Goal: Transaction & Acquisition: Book appointment/travel/reservation

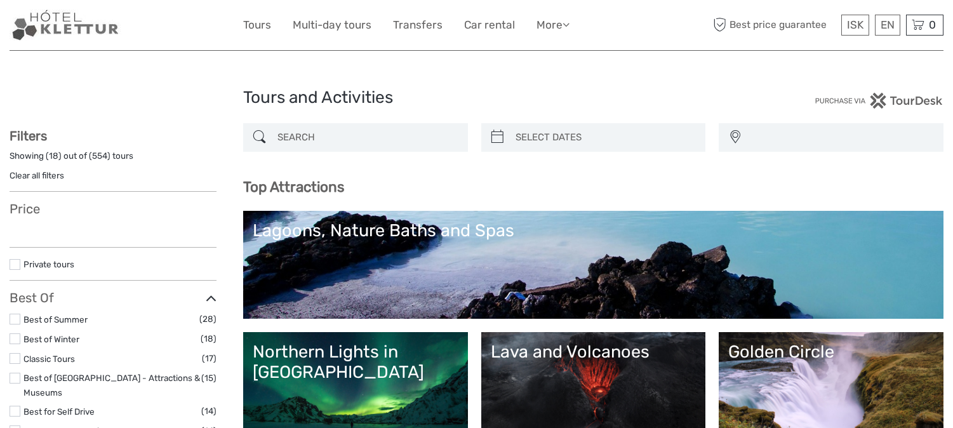
select select
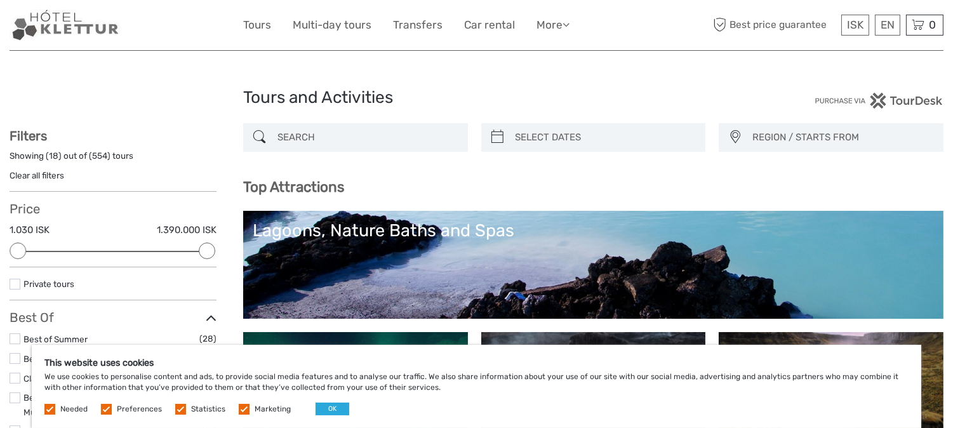
drag, startPoint x: 959, startPoint y: 39, endPoint x: 963, endPoint y: 26, distance: 13.9
click at [340, 231] on div "Lagoons, Nature Baths and Spas" at bounding box center [593, 230] width 681 height 20
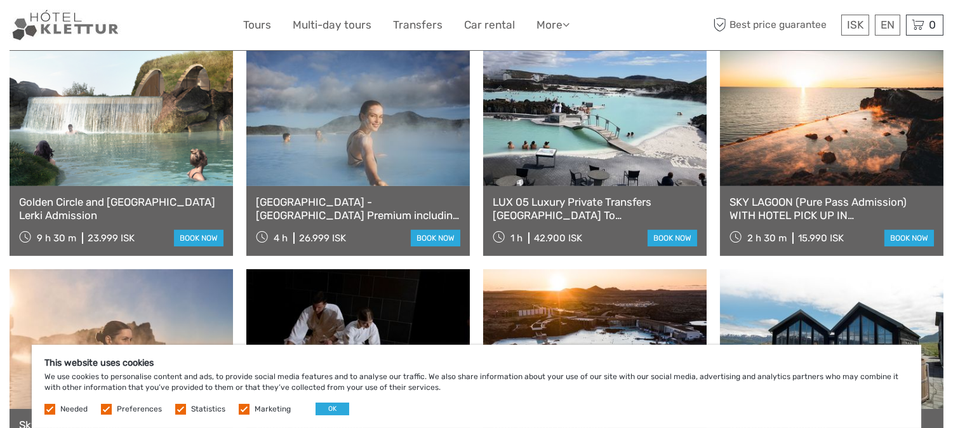
scroll to position [725, 0]
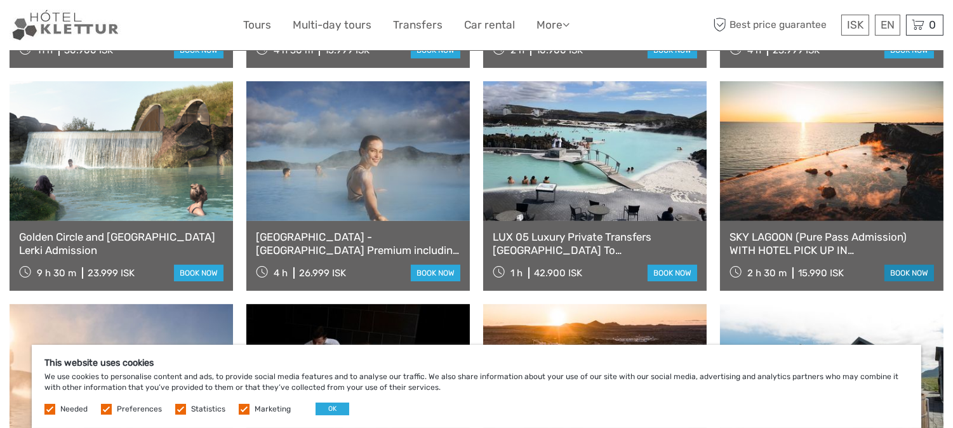
click at [909, 271] on link "book now" at bounding box center [910, 273] width 50 height 17
